Goal: Task Accomplishment & Management: Complete application form

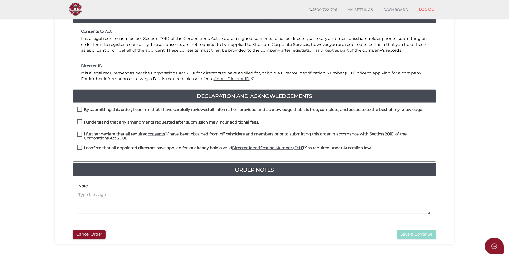
scroll to position [101, 0]
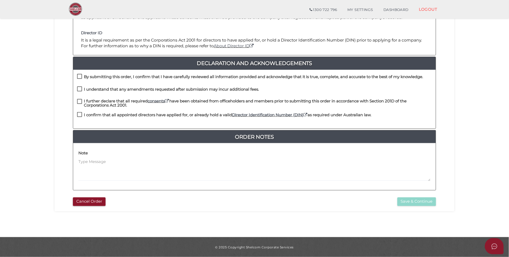
drag, startPoint x: 79, startPoint y: 76, endPoint x: 78, endPoint y: 83, distance: 7.8
click at [79, 76] on label "By submitting this order, I confirm that I have carefully reviewed all informat…" at bounding box center [250, 78] width 346 height 7
checkbox input "true"
click at [79, 88] on label "I understand that any amendments requested after submission may incur additiona…" at bounding box center [168, 90] width 182 height 7
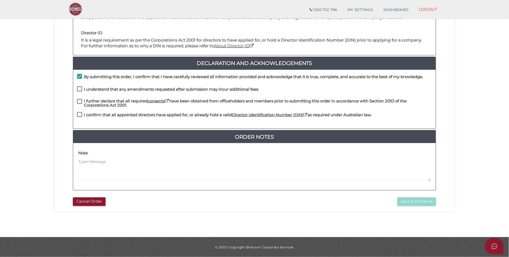
checkbox input "true"
click at [79, 102] on label "I further declare that all required consents have been obtained from officehold…" at bounding box center [254, 102] width 355 height 7
checkbox input "true"
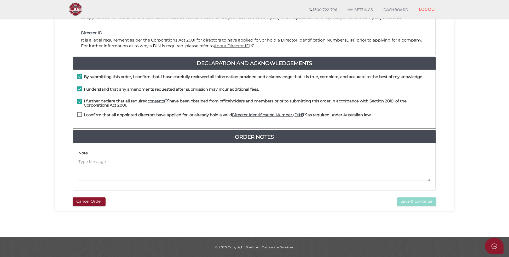
click at [78, 114] on label "I confirm that all appointed directors have applied for, or already hold a vali…" at bounding box center [224, 116] width 294 height 7
checkbox input "true"
click at [419, 203] on button "Save & Continue" at bounding box center [416, 201] width 39 height 9
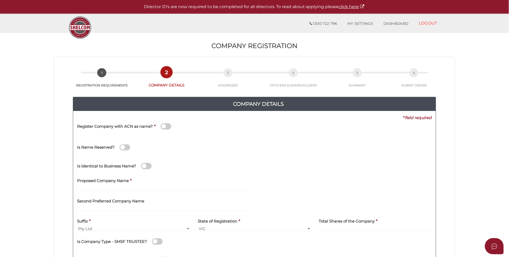
click at [147, 166] on span at bounding box center [146, 166] width 10 height 6
click at [0, 0] on input "checkbox" at bounding box center [0, 0] width 0 height 0
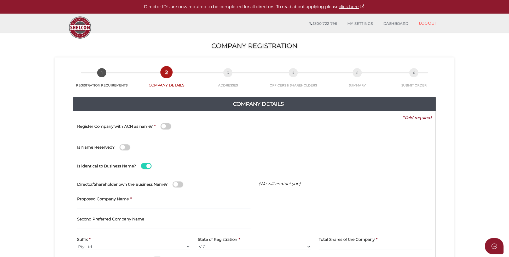
click at [179, 184] on span at bounding box center [178, 185] width 10 height 6
click at [0, 0] on input "checkbox" at bounding box center [0, 0] width 0 height 0
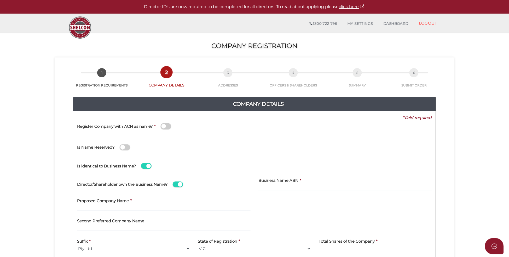
click at [285, 177] on label "Business Name ABN" at bounding box center [278, 179] width 40 height 11
click at [279, 187] on input at bounding box center [344, 188] width 173 height 6
type input "00 000 000 000"
click at [236, 151] on div "Is Name Reserved?" at bounding box center [167, 144] width 181 height 15
click at [113, 212] on div "Proposed Company Name *" at bounding box center [163, 205] width 181 height 20
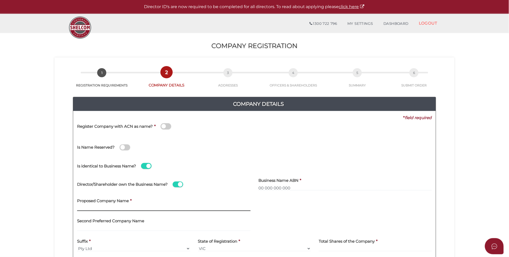
click at [113, 207] on input "text" at bounding box center [163, 208] width 173 height 6
